Goal: Task Accomplishment & Management: Complete application form

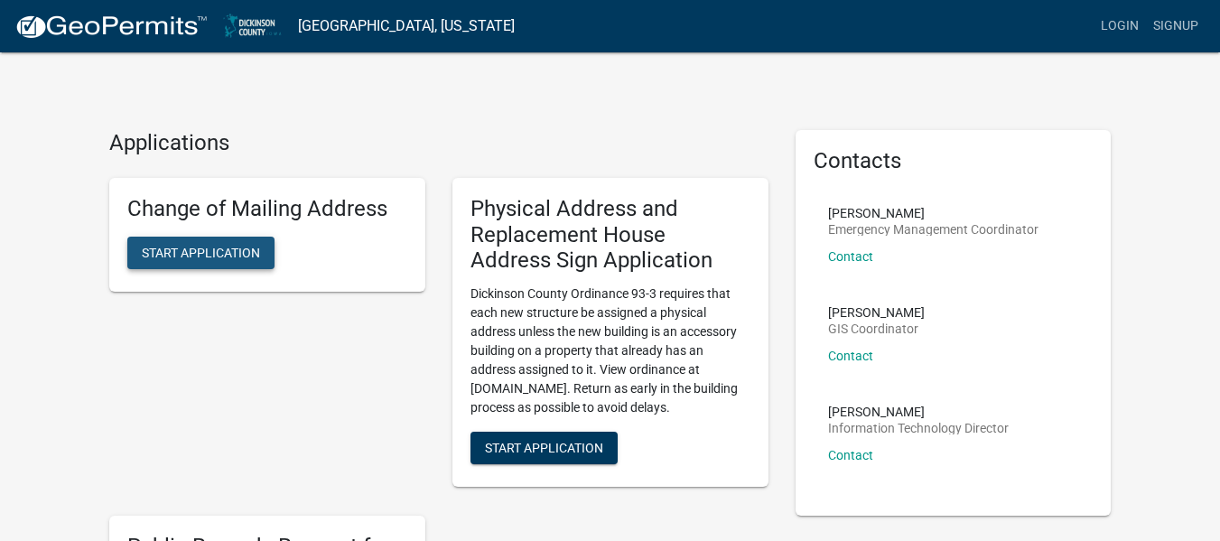
click at [199, 249] on span "Start Application" at bounding box center [201, 252] width 118 height 14
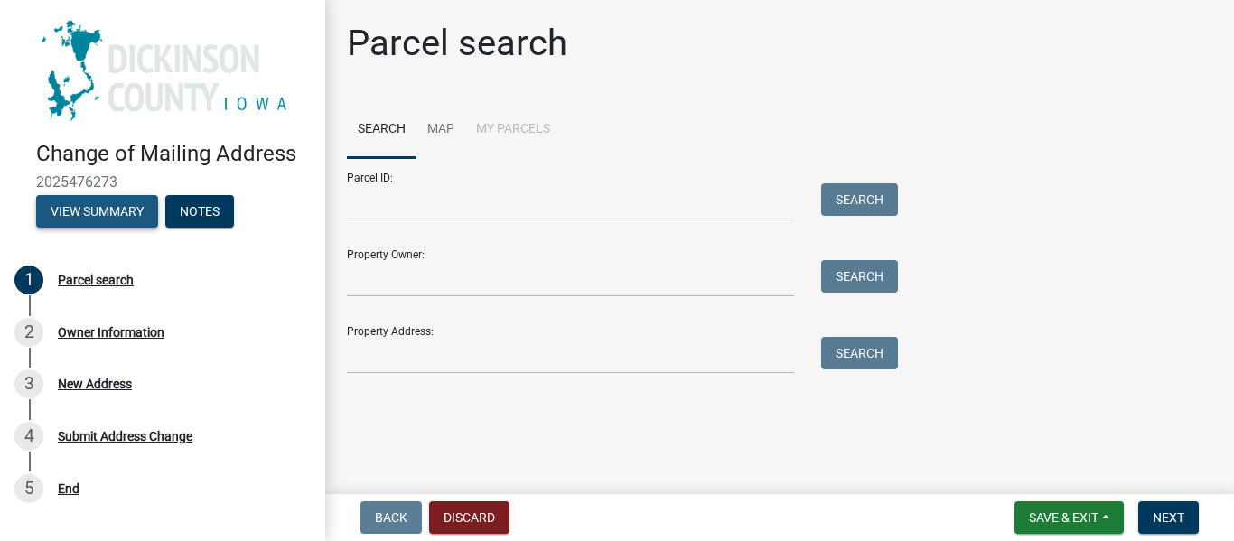
click at [92, 205] on button "View Summary" at bounding box center [97, 211] width 122 height 33
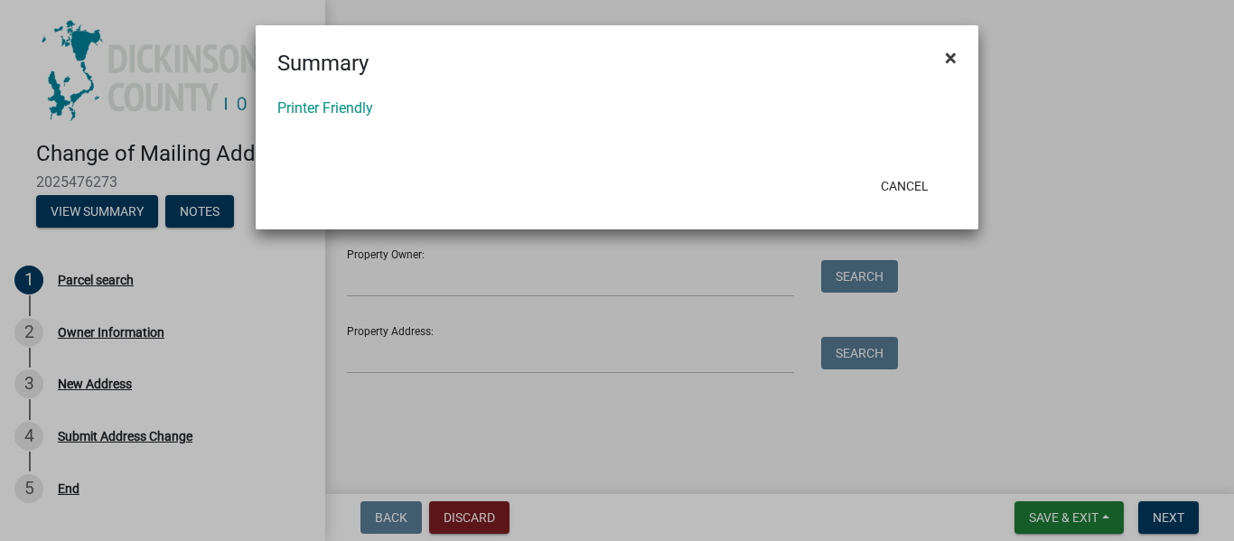
click at [946, 57] on span "×" at bounding box center [951, 57] width 12 height 25
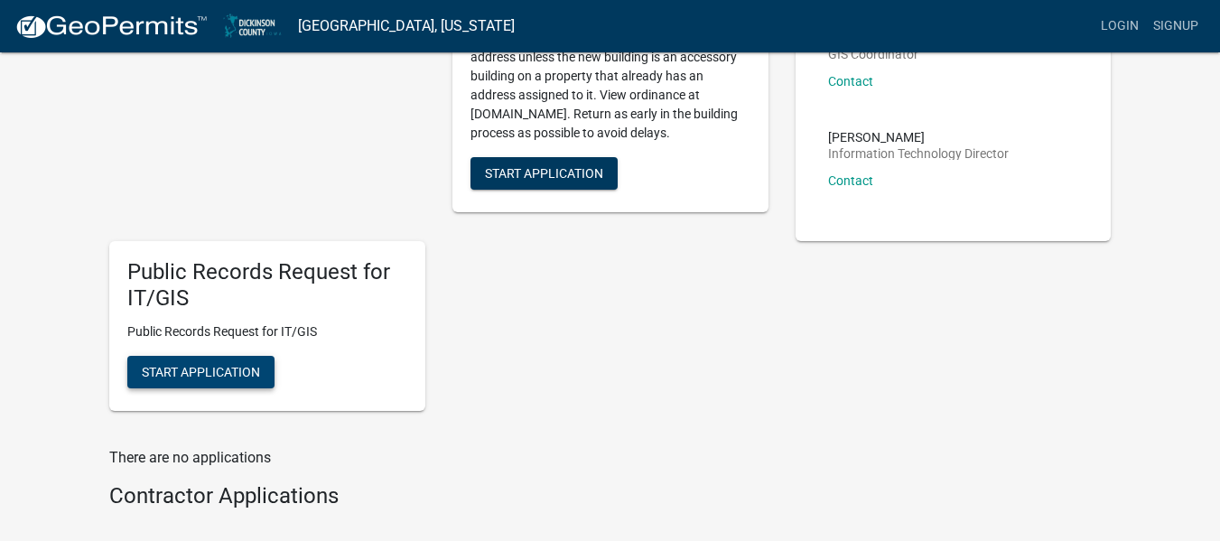
scroll to position [275, 0]
click at [203, 358] on button "Start Application" at bounding box center [200, 371] width 147 height 33
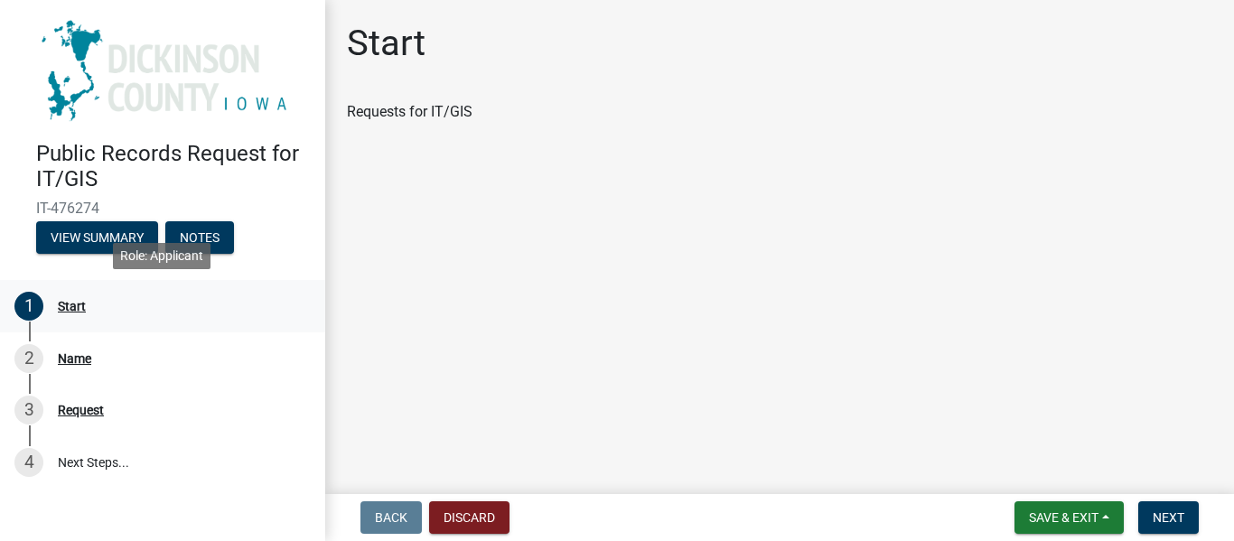
click at [65, 304] on div "Start" at bounding box center [72, 306] width 28 height 13
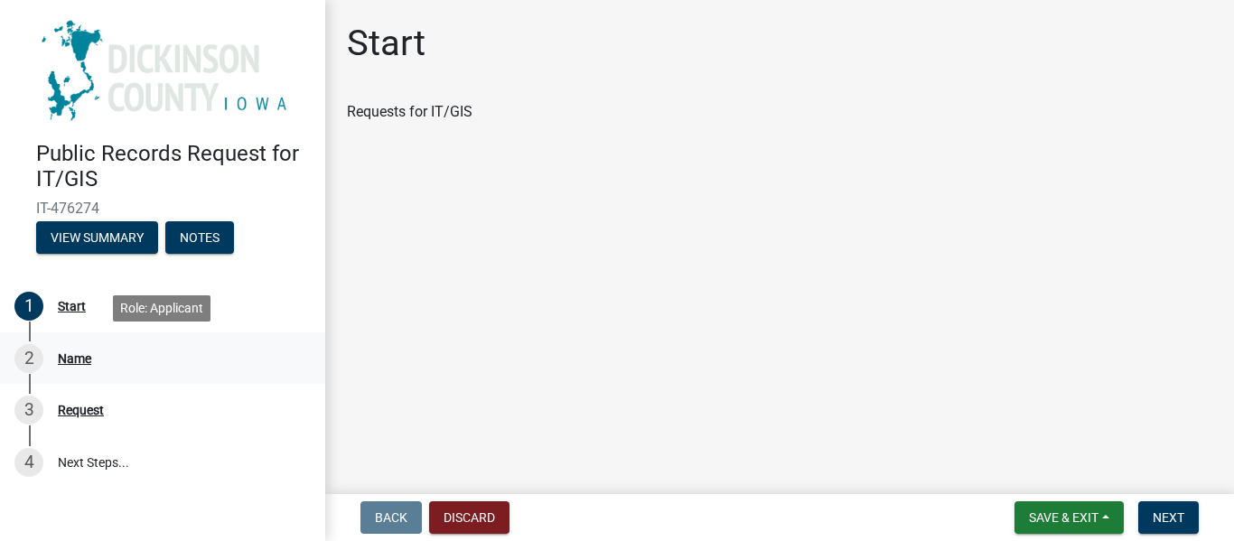
click at [80, 357] on div "Name" at bounding box center [74, 358] width 33 height 13
click at [1158, 515] on span "Next" at bounding box center [1169, 517] width 32 height 14
